Goal: Transaction & Acquisition: Obtain resource

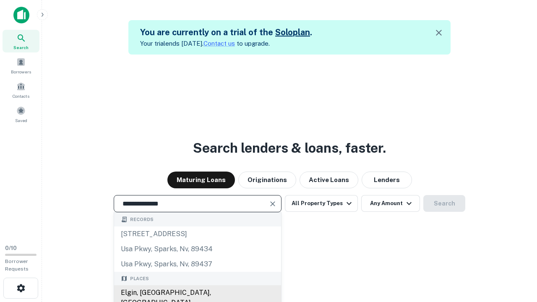
click at [197, 293] on div "Elgin, [GEOGRAPHIC_DATA], [GEOGRAPHIC_DATA]" at bounding box center [197, 297] width 167 height 25
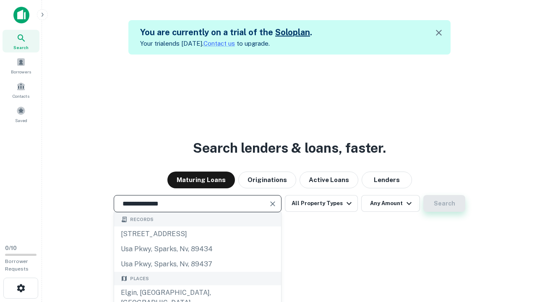
type input "**********"
click at [423, 195] on button "Search" at bounding box center [444, 203] width 42 height 17
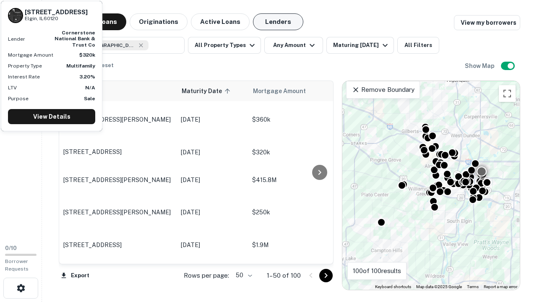
click at [278, 22] on button "Lenders" at bounding box center [278, 21] width 50 height 17
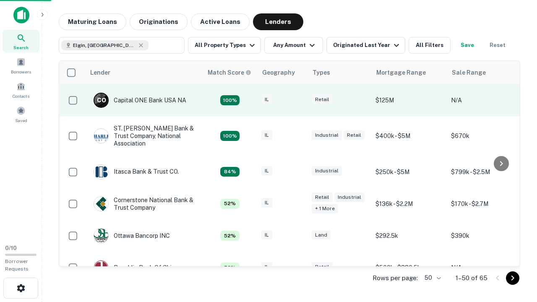
click at [298, 100] on div "IL" at bounding box center [282, 100] width 42 height 11
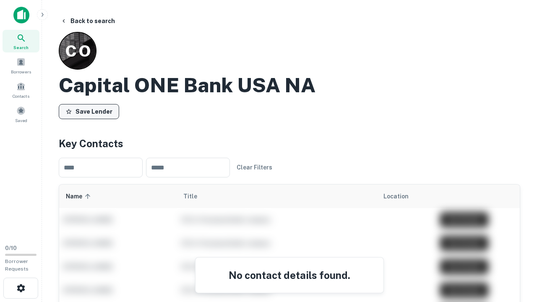
click at [89, 111] on button "Save Lender" at bounding box center [89, 111] width 60 height 15
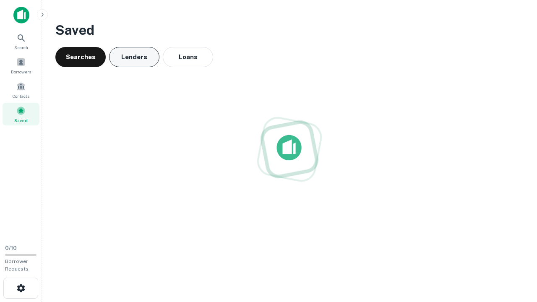
click at [134, 57] on button "Lenders" at bounding box center [134, 57] width 50 height 20
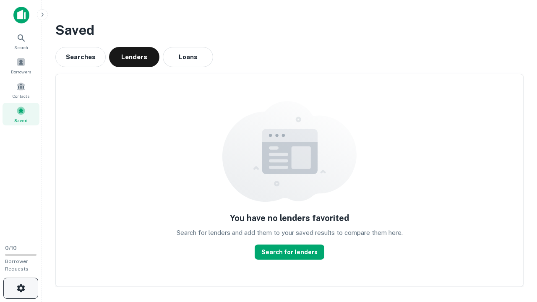
click at [21, 288] on icon "button" at bounding box center [21, 288] width 10 height 10
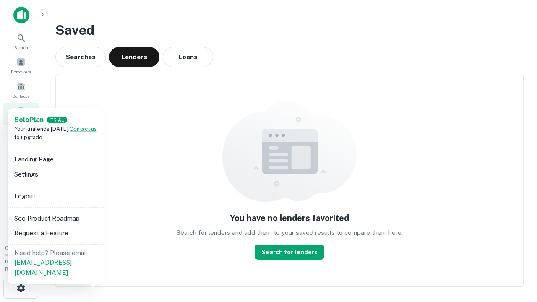
click at [55, 196] on li "Logout" at bounding box center [56, 196] width 90 height 15
